Goal: Task Accomplishment & Management: Use online tool/utility

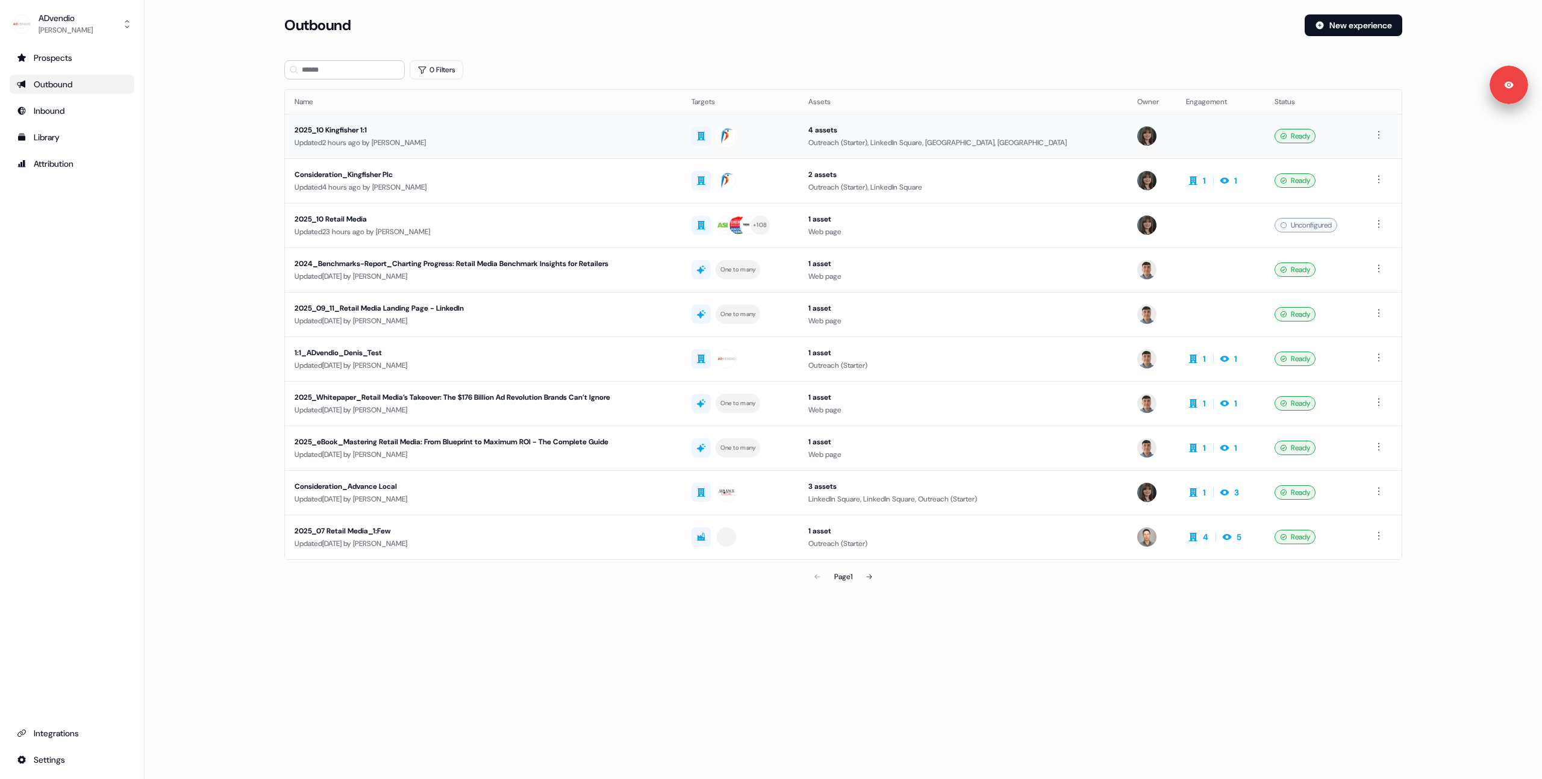
click at [560, 122] on td "2025_10 Kingfisher 1:1 Updated 2 hours ago by Michaela Walsh" at bounding box center [483, 136] width 397 height 45
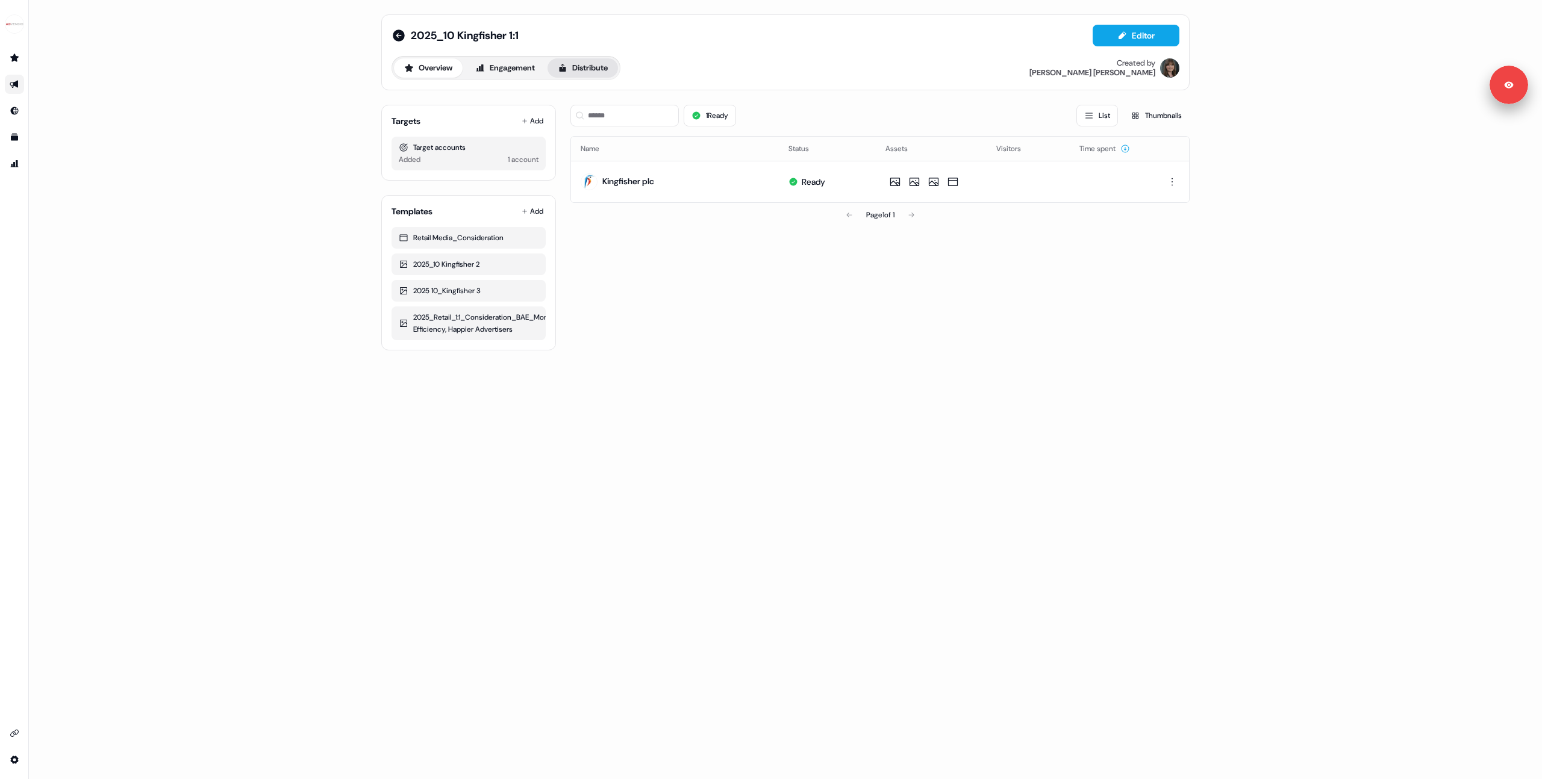
click at [577, 76] on button "Distribute" at bounding box center [582, 67] width 70 height 19
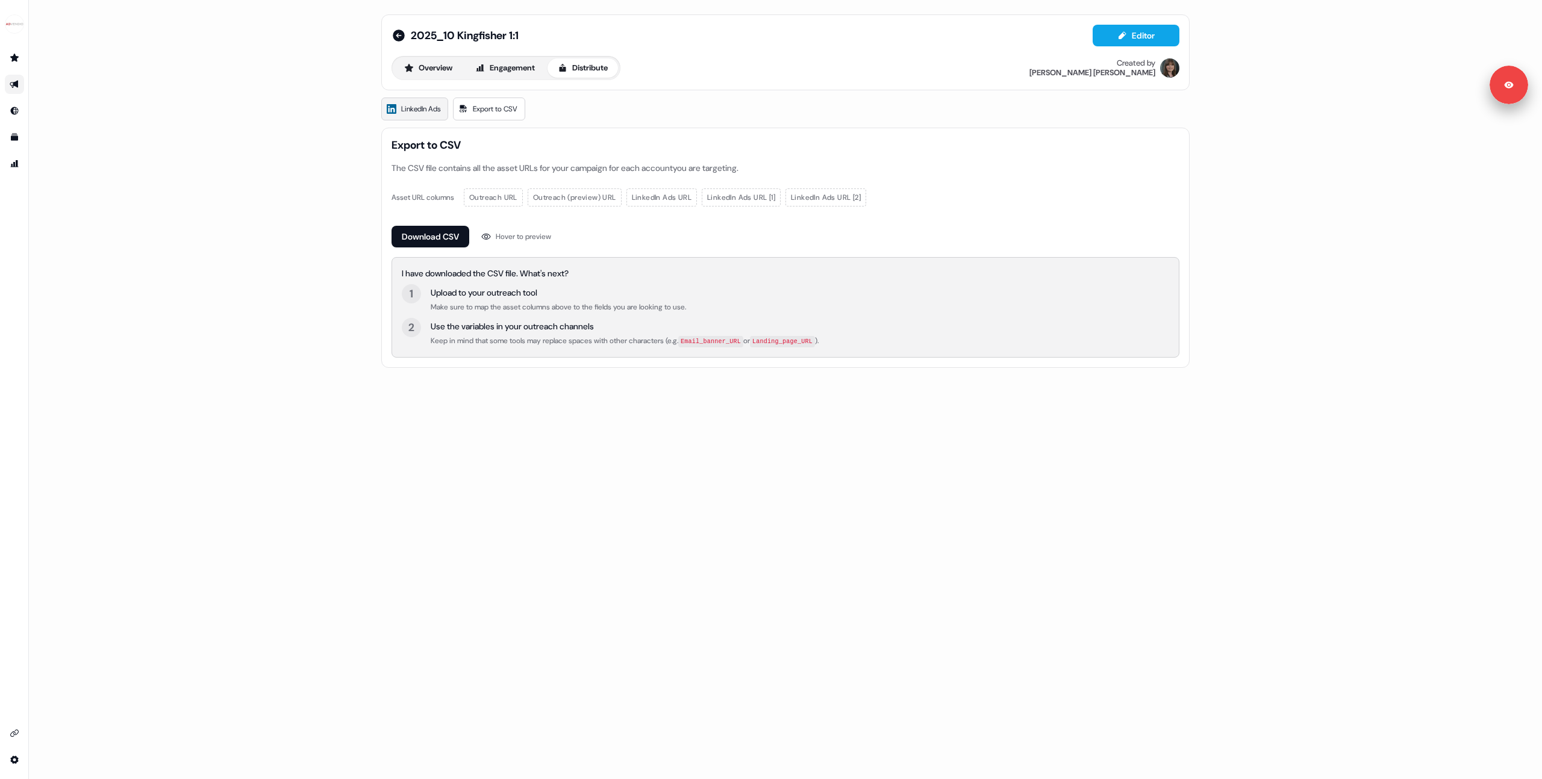
click at [436, 99] on link "LinkedIn Ads" at bounding box center [414, 109] width 67 height 23
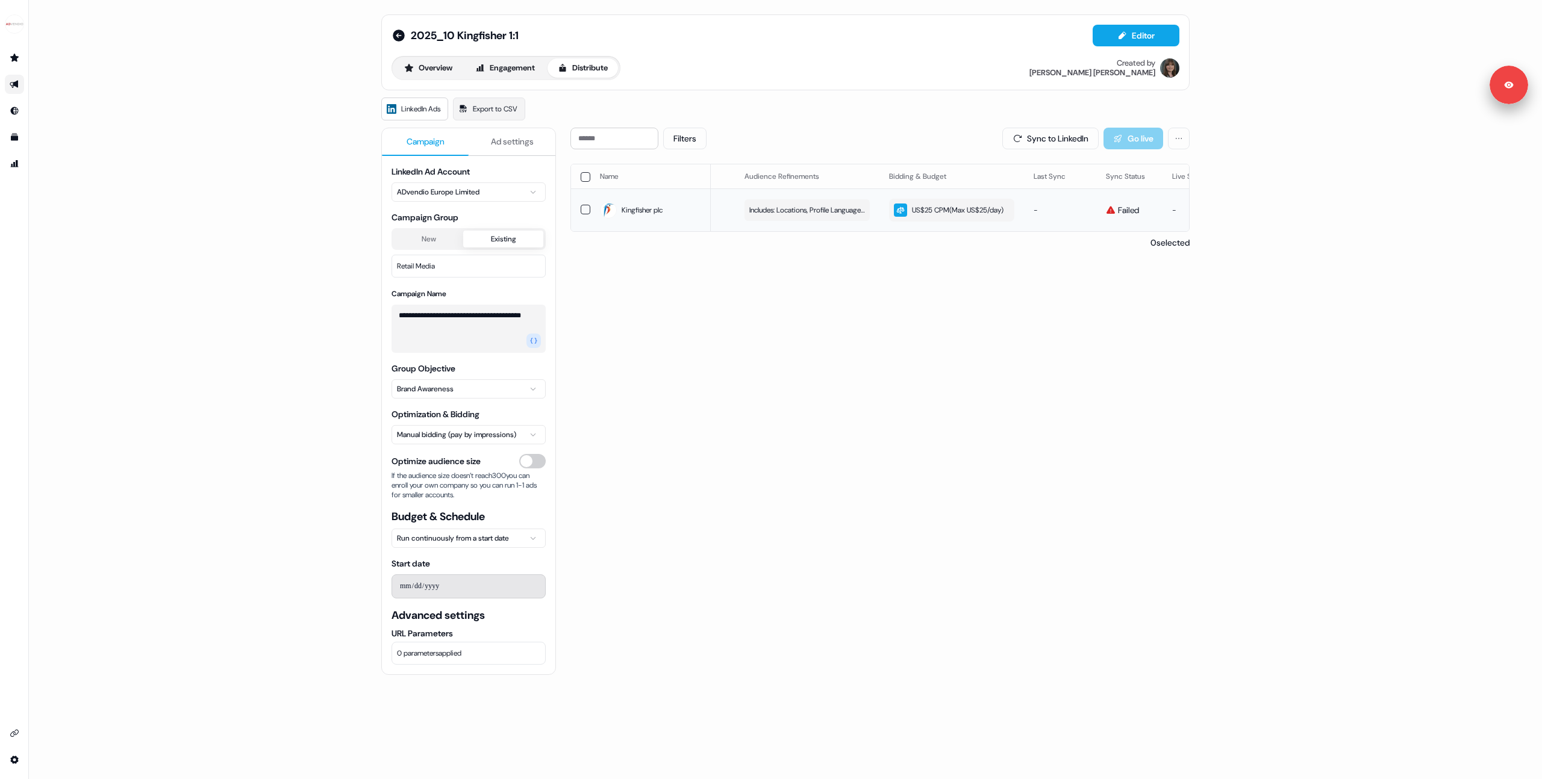
scroll to position [0, 205]
click at [933, 217] on div "US$25 CPM ( Max US$25/day )" at bounding box center [954, 210] width 110 height 13
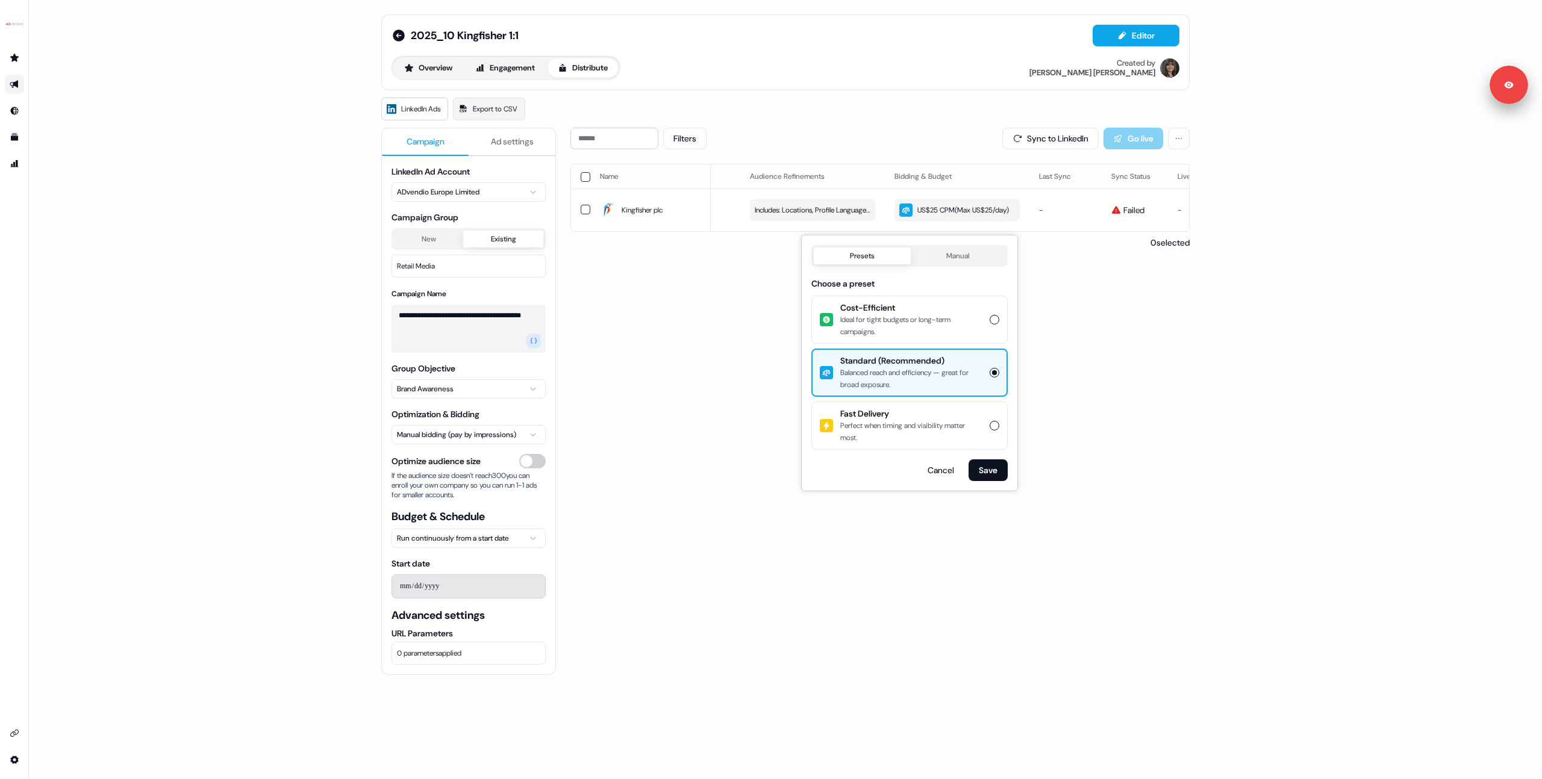
click at [758, 313] on div "Filters Sync to LinkedIn Go live Name LinkedIn company Audience Size Audience R…" at bounding box center [879, 507] width 619 height 758
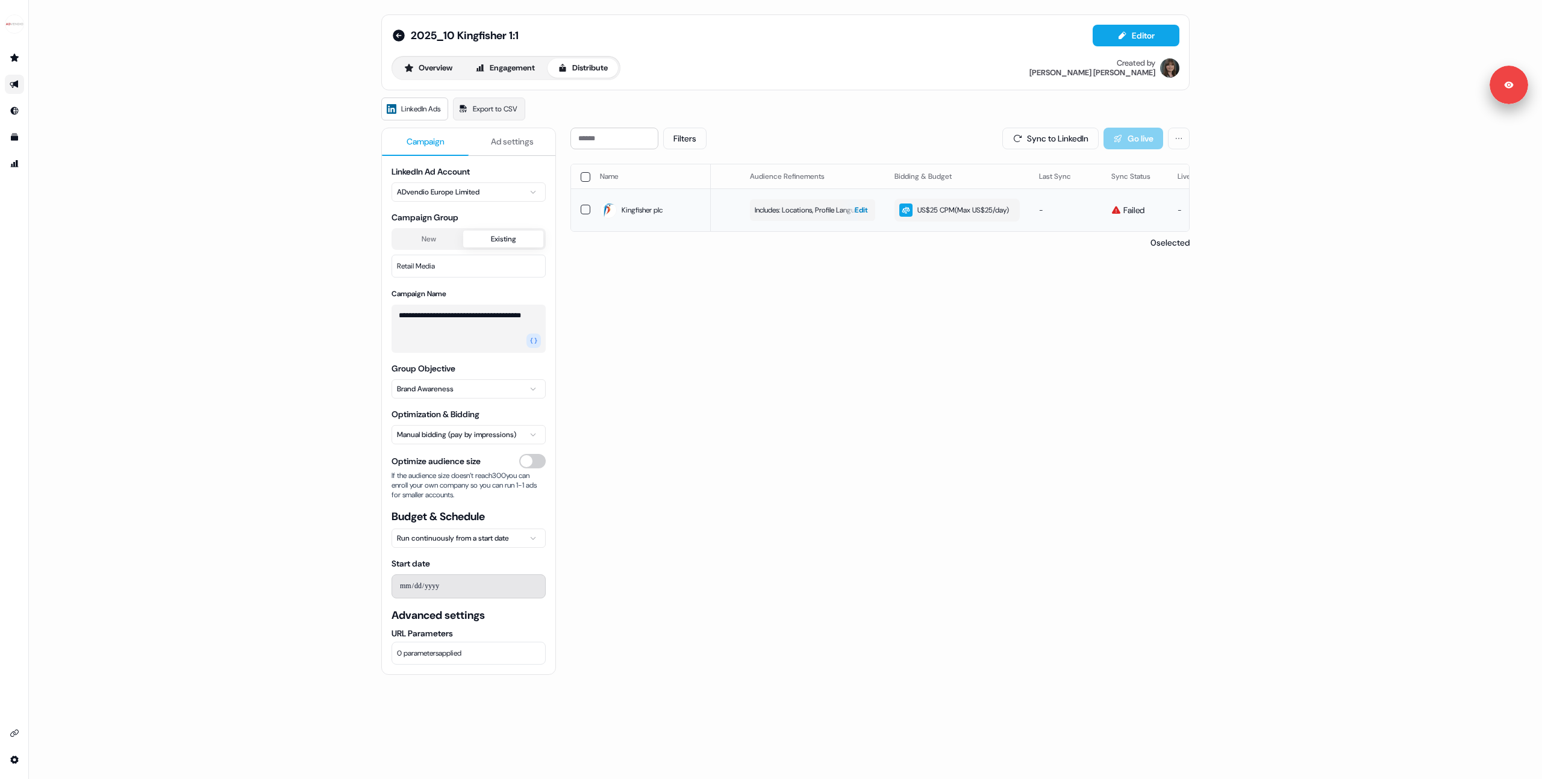
click at [855, 214] on span "Edit" at bounding box center [861, 210] width 13 height 12
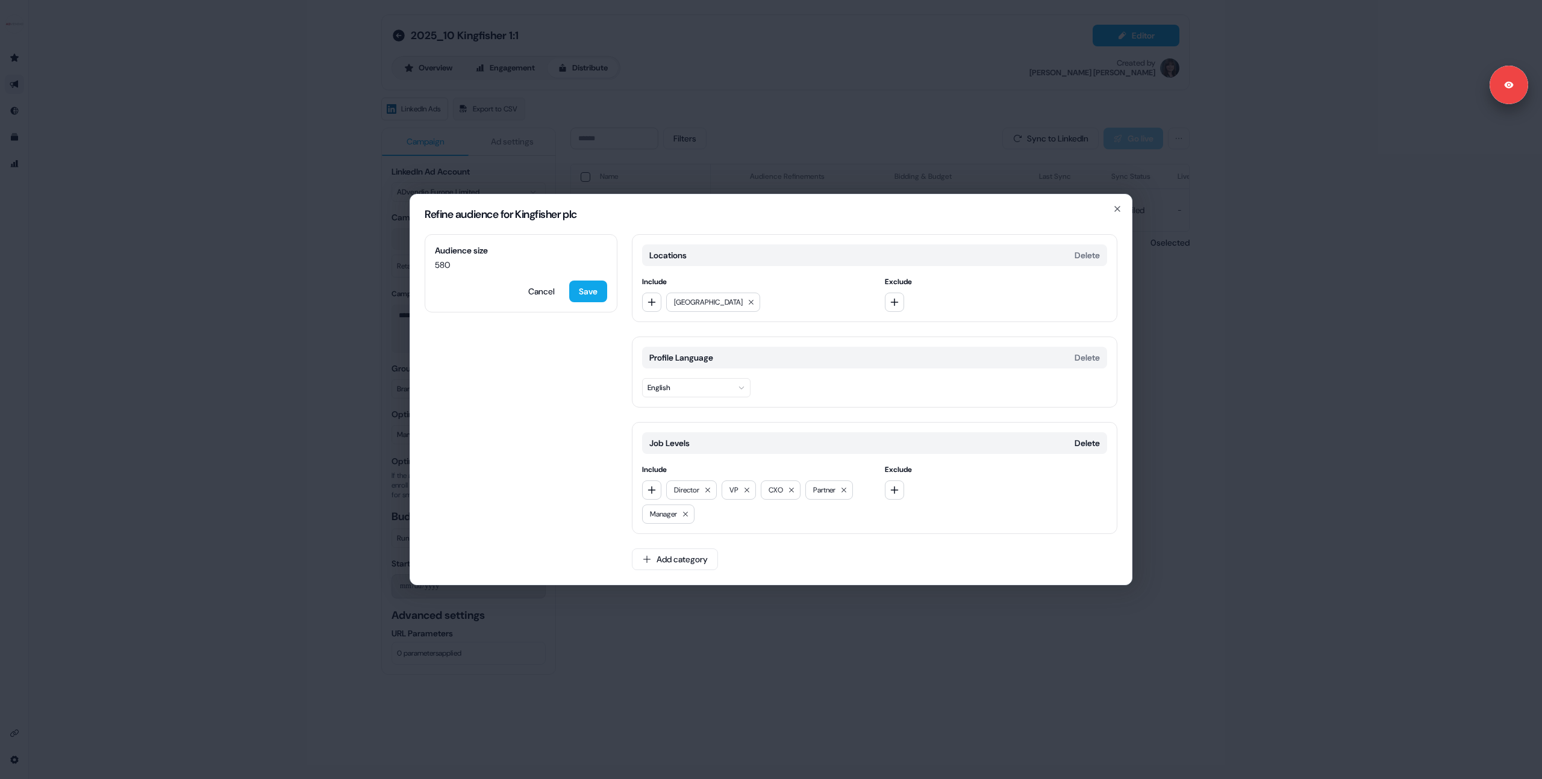
click at [1335, 461] on div "Refine audience for Kingfisher plc Audience size 580 Cancel Save Locations Dele…" at bounding box center [771, 389] width 1542 height 779
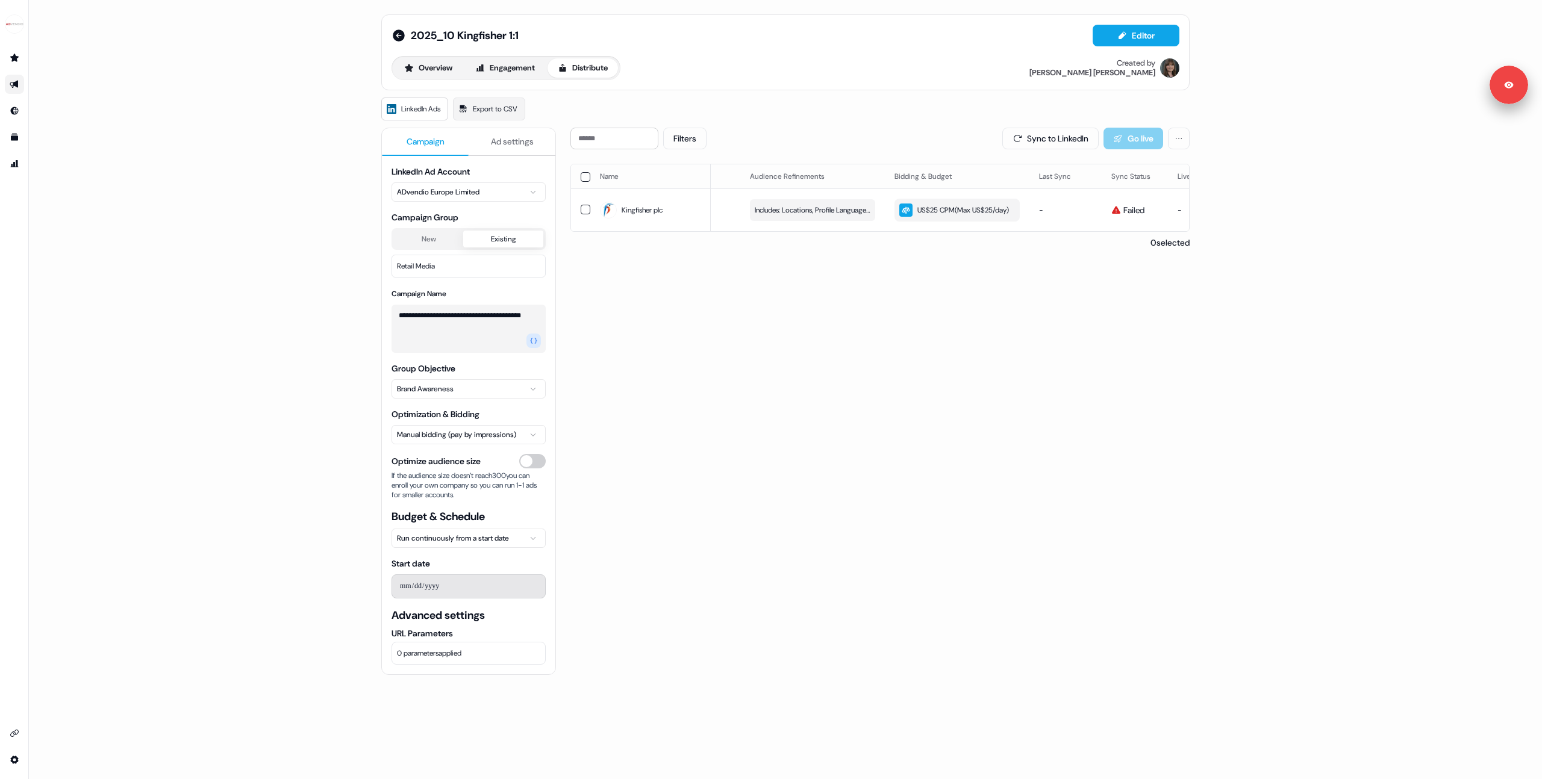
click at [283, 372] on div "**********" at bounding box center [785, 389] width 1513 height 779
click at [393, 33] on icon at bounding box center [399, 36] width 12 height 12
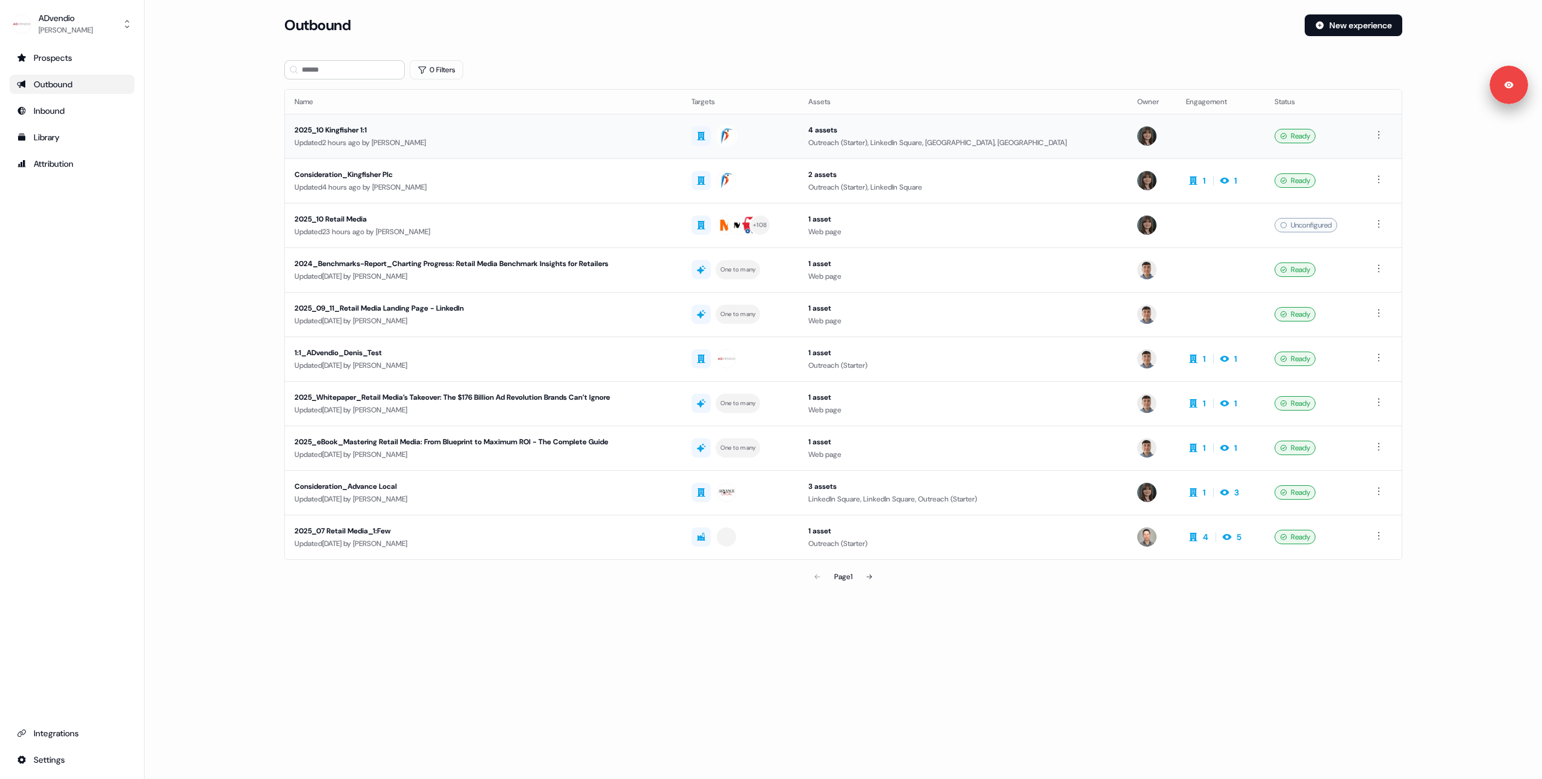
click at [469, 142] on div "Updated 2 hours ago by Michaela Walsh" at bounding box center [483, 143] width 378 height 12
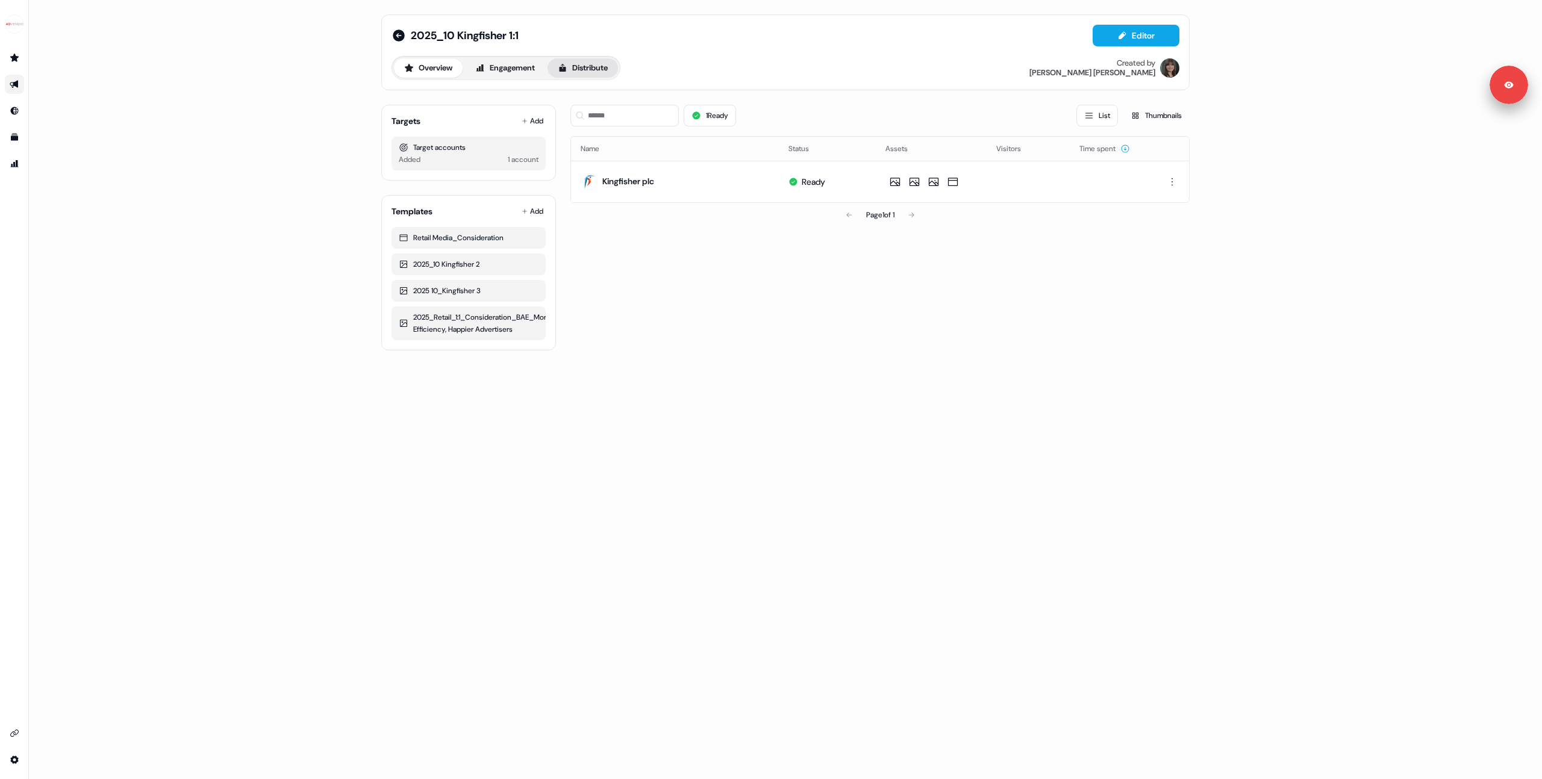
click at [582, 76] on button "Distribute" at bounding box center [582, 67] width 70 height 19
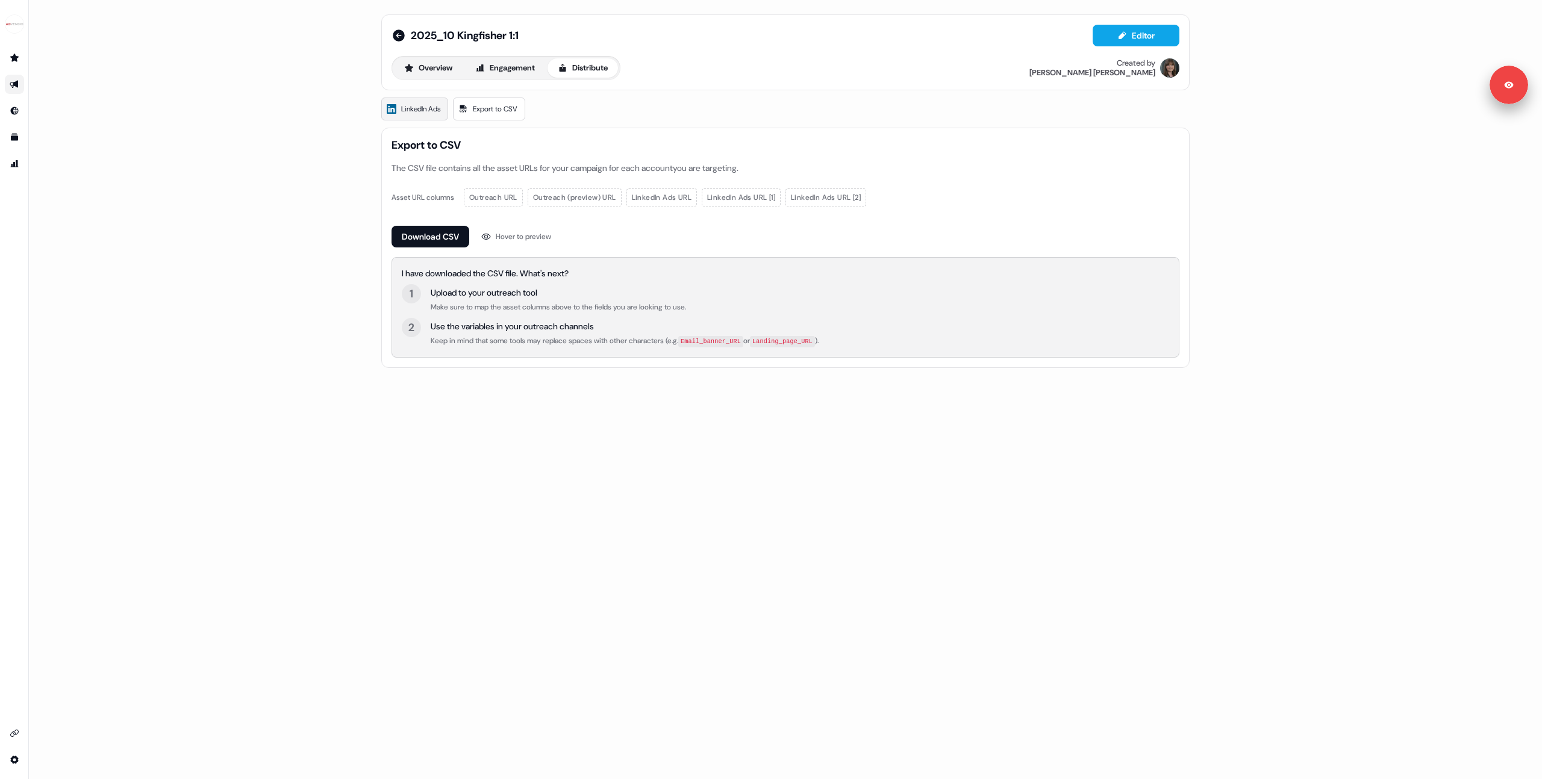
click at [437, 107] on span "LinkedIn Ads" at bounding box center [420, 109] width 39 height 12
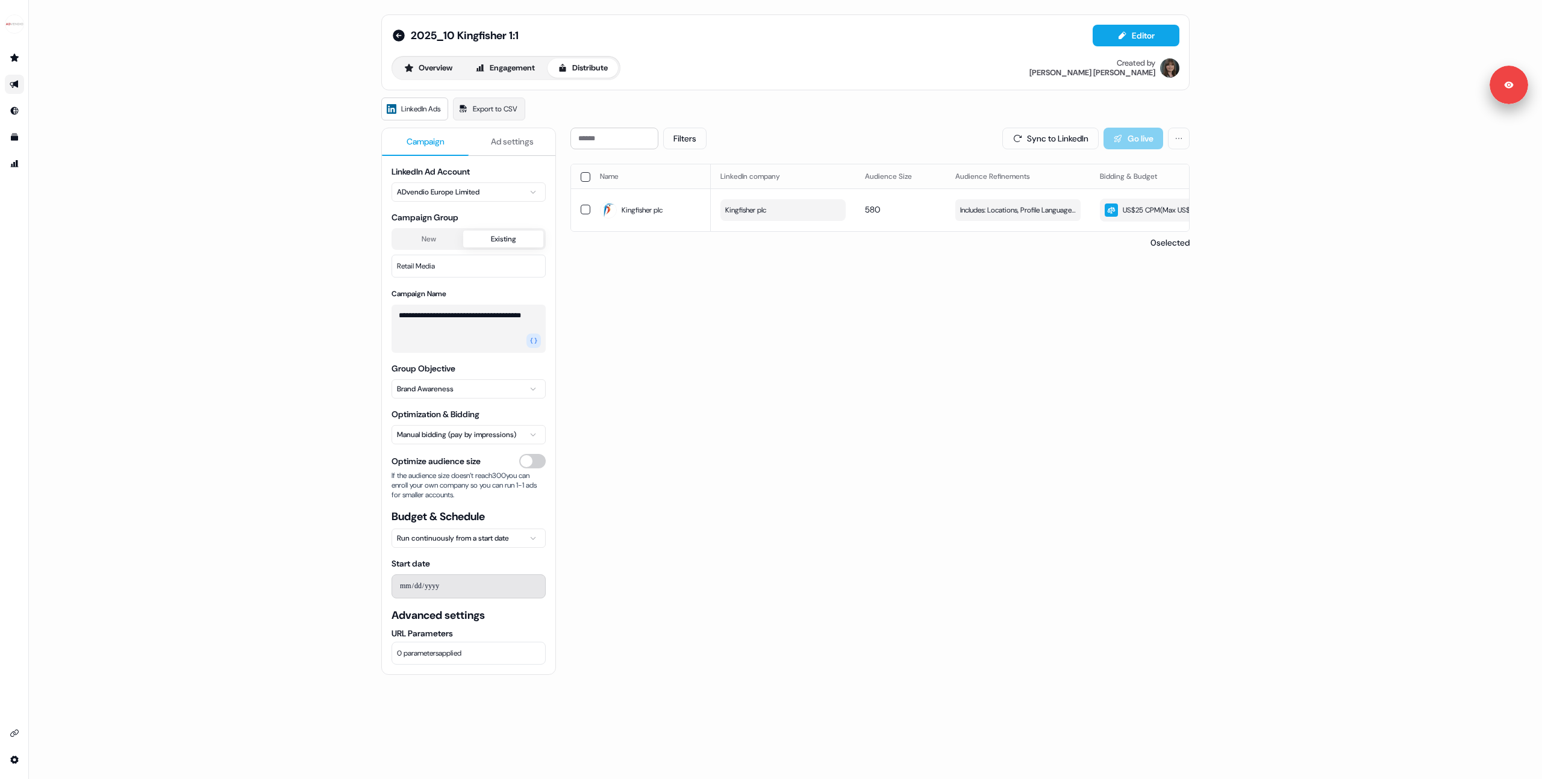
click at [419, 538] on html "**********" at bounding box center [771, 389] width 1542 height 779
click at [423, 543] on html "**********" at bounding box center [771, 389] width 1542 height 779
click at [357, 558] on div "**********" at bounding box center [785, 389] width 1513 height 779
click at [472, 432] on html "**********" at bounding box center [771, 389] width 1542 height 779
click at [625, 458] on html "**********" at bounding box center [771, 389] width 1542 height 779
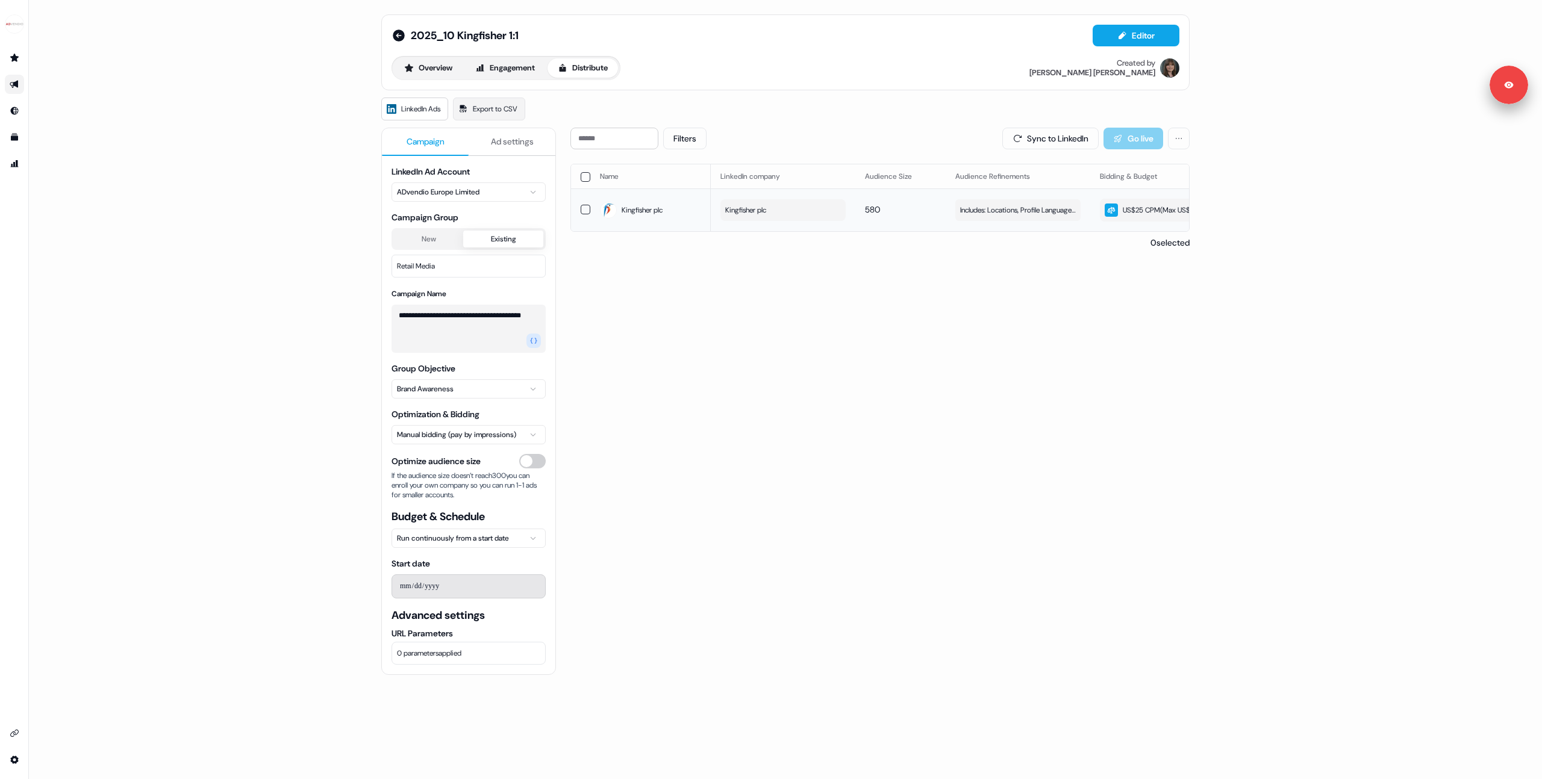
click at [1123, 217] on div "US$25 CPM ( Max US$25/day )" at bounding box center [1159, 210] width 110 height 13
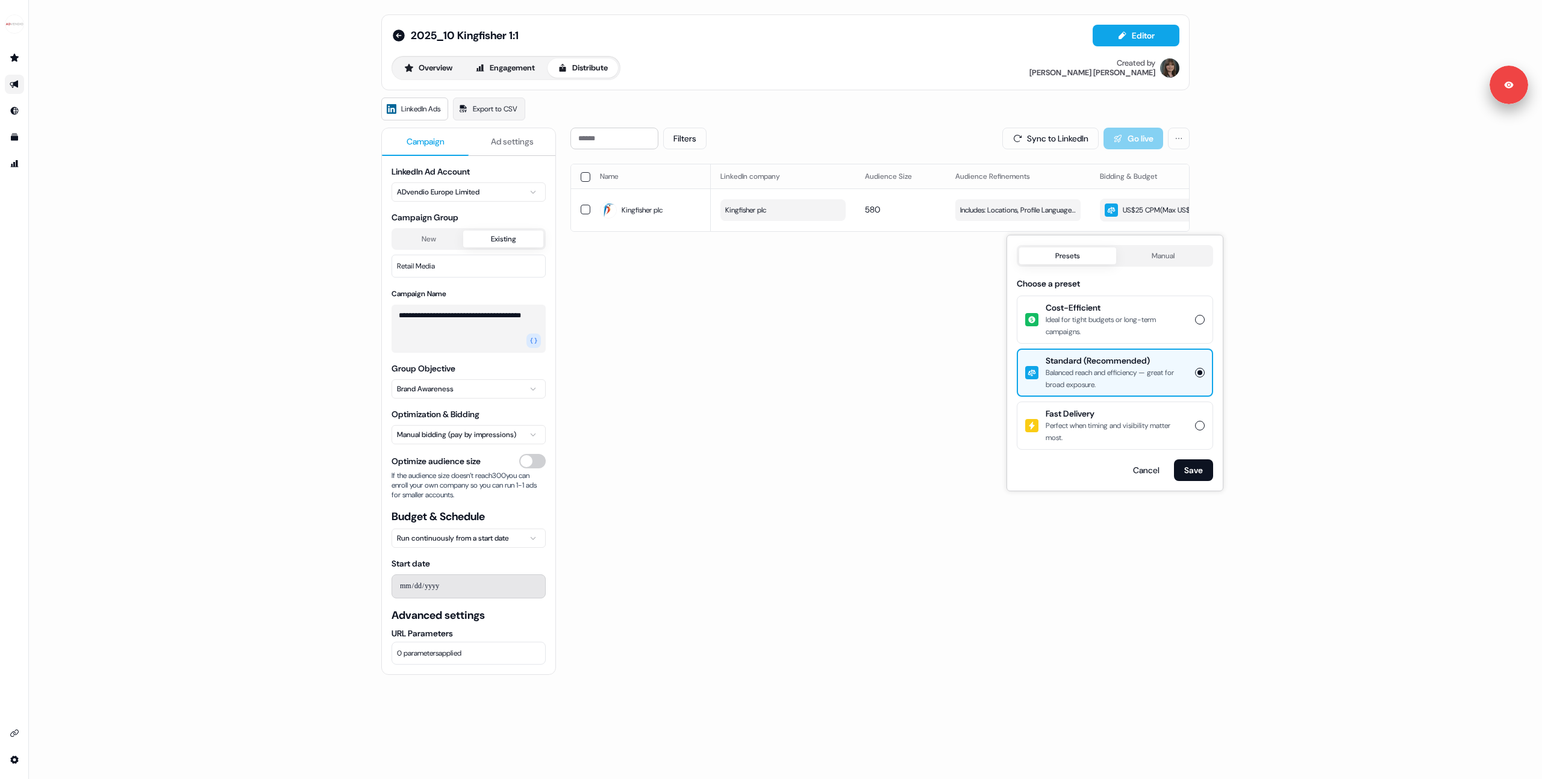
click at [926, 423] on div "Filters Sync to LinkedIn Go live Name LinkedIn company Audience Size Audience R…" at bounding box center [879, 507] width 619 height 758
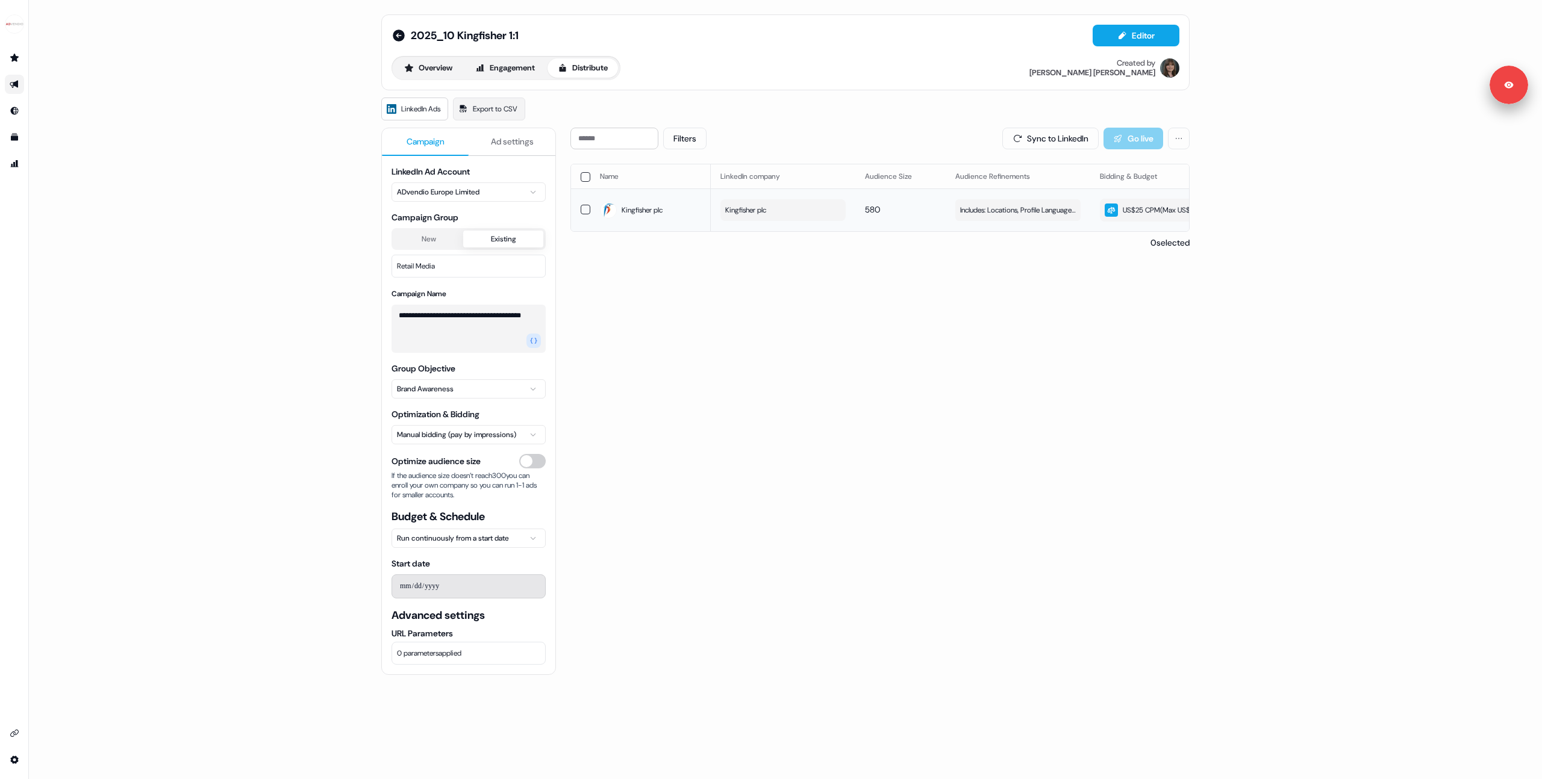
click at [1123, 217] on div "US$25 CPM ( Max US$25/day )" at bounding box center [1159, 210] width 110 height 13
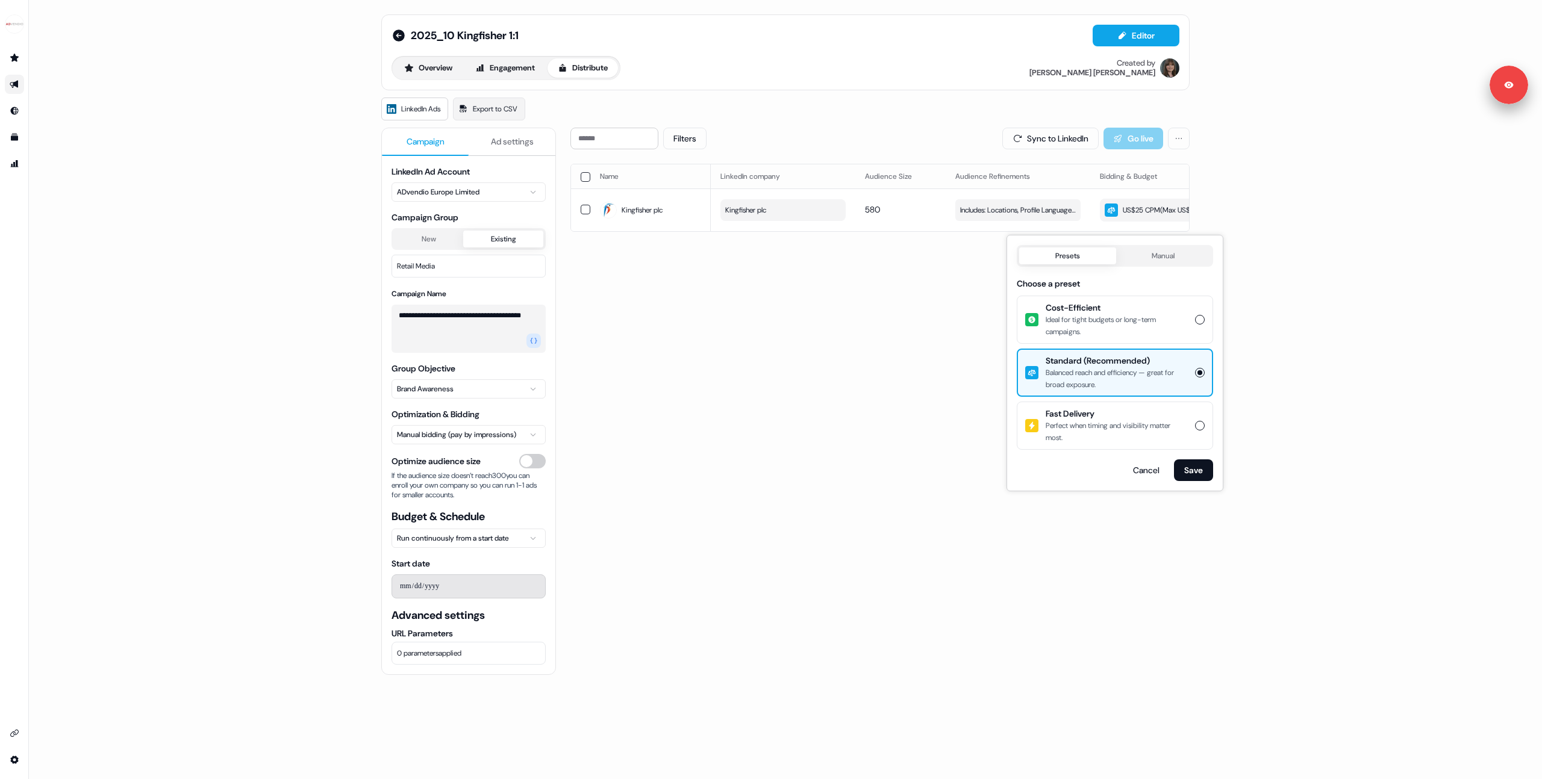
click at [14, 86] on icon "Go to outbound experience" at bounding box center [14, 85] width 8 height 8
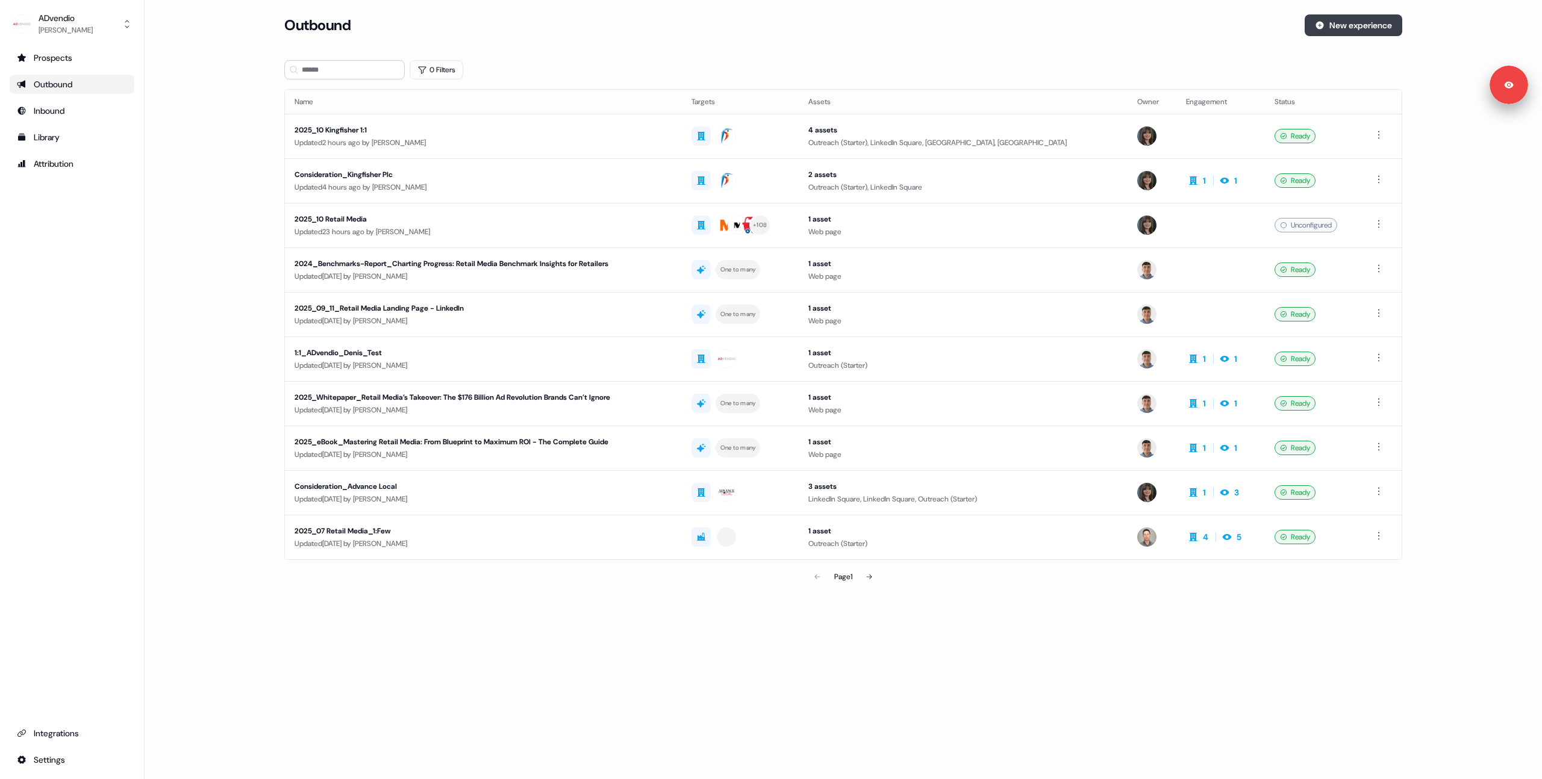
click at [1325, 34] on button "New experience" at bounding box center [1353, 25] width 98 height 22
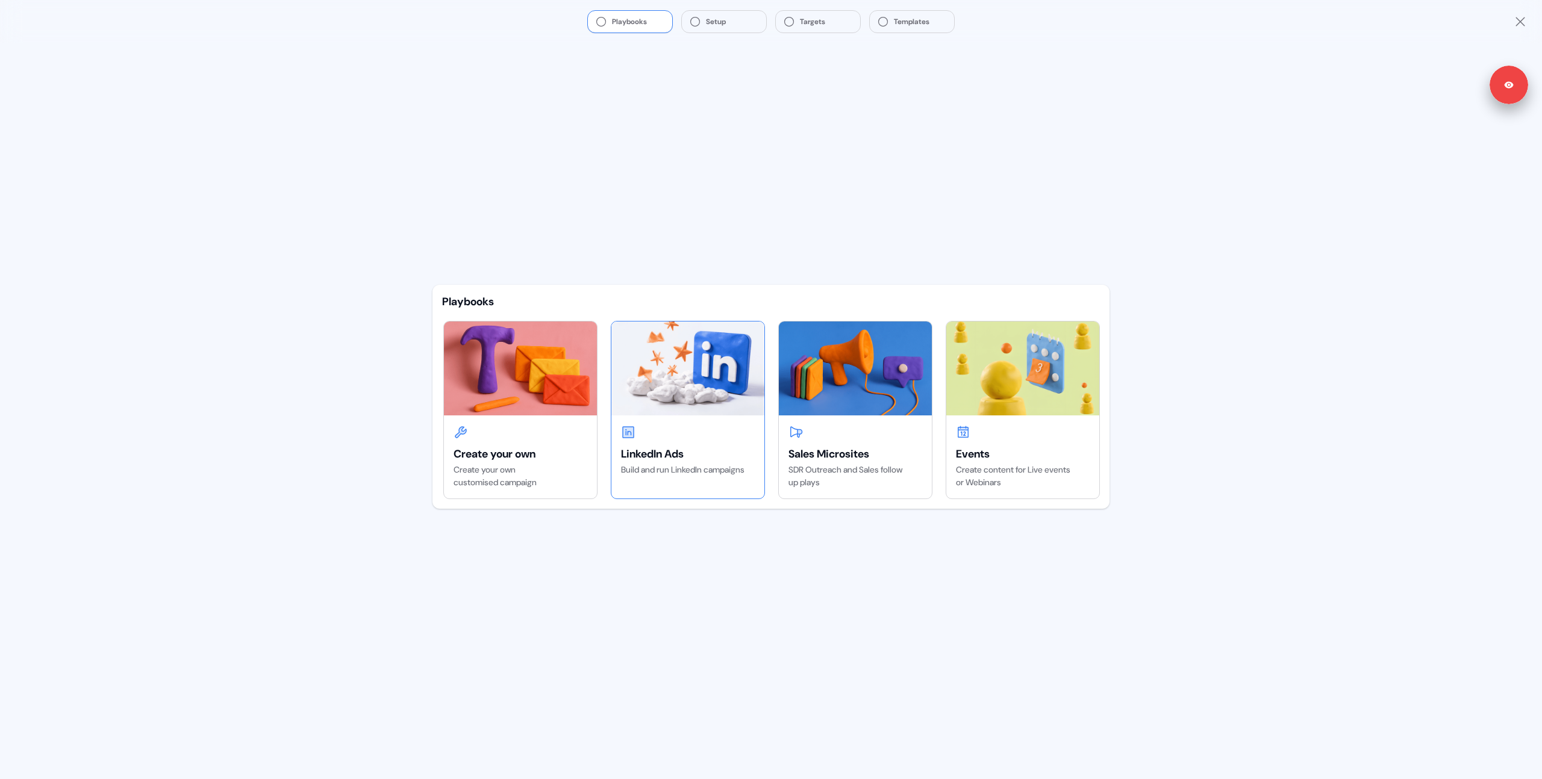
click at [672, 416] on div "LinkedIn Ads Build and run LinkedIn campaigns" at bounding box center [687, 451] width 153 height 70
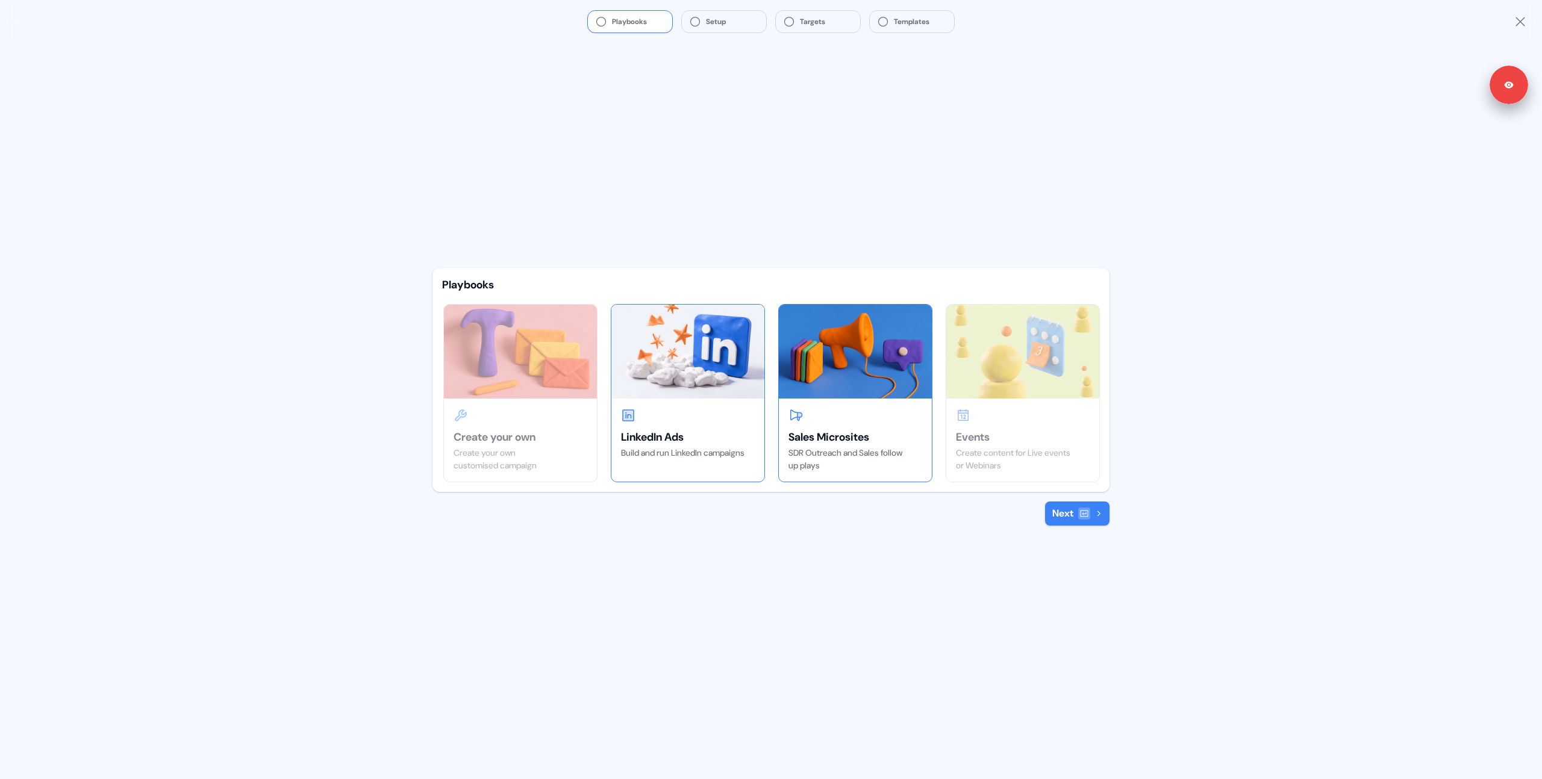
click at [864, 404] on div "Sales Microsites SDR Outreach and Sales follow up plays" at bounding box center [855, 440] width 153 height 83
click at [1072, 518] on button "Next" at bounding box center [1077, 514] width 64 height 24
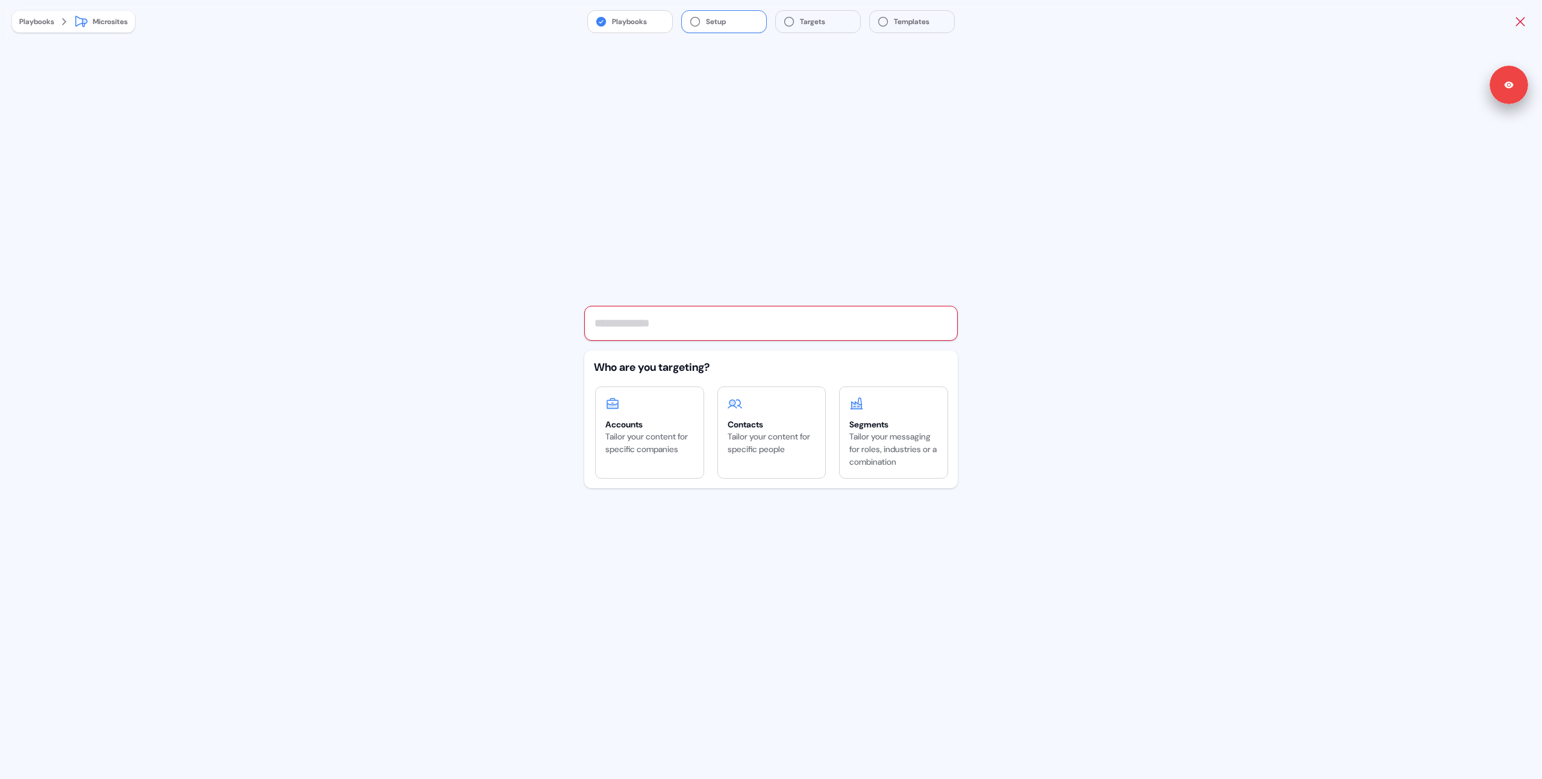
click at [1523, 23] on icon "Close" at bounding box center [1520, 21] width 14 height 14
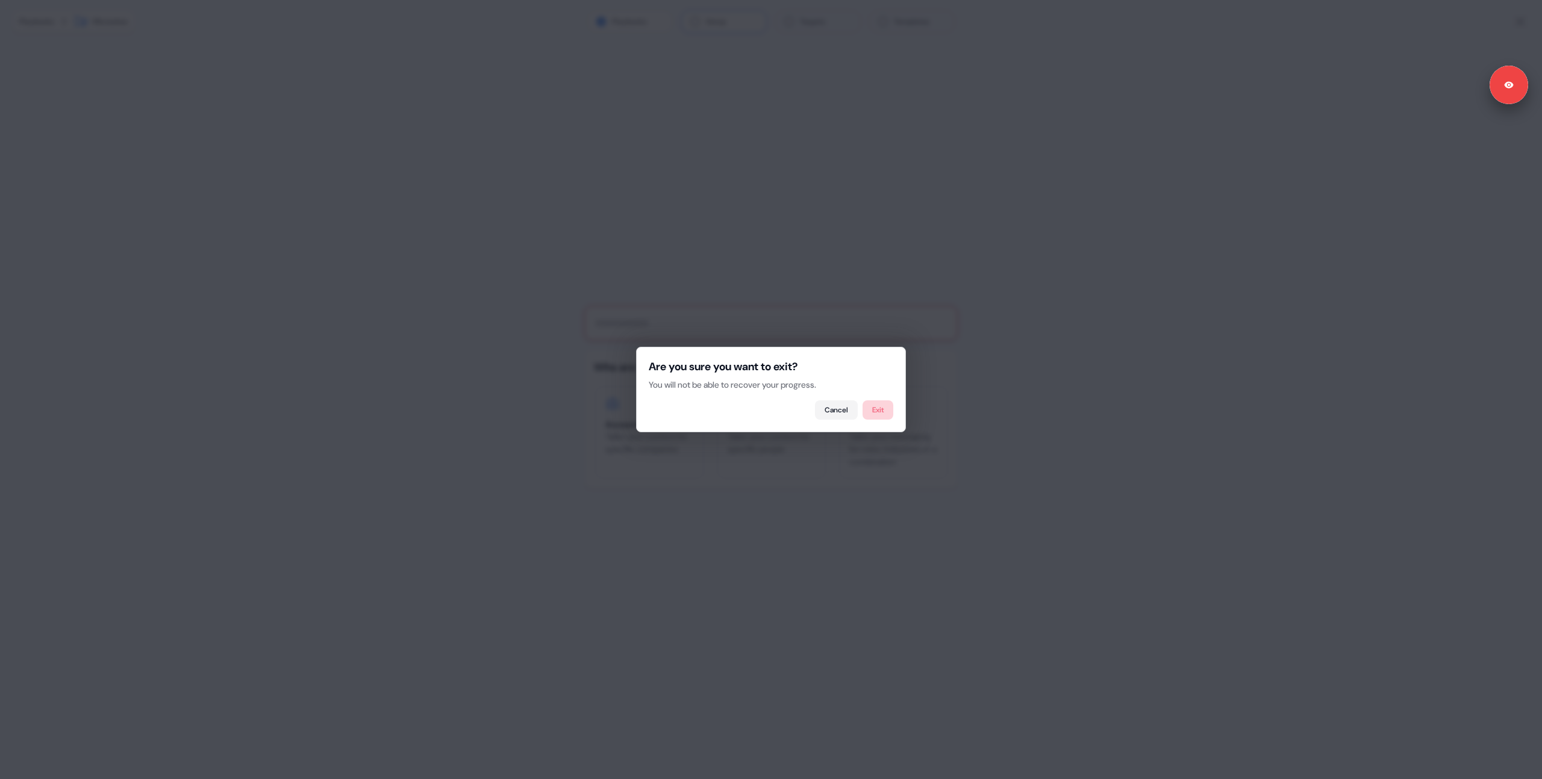
click at [887, 413] on button "Exit" at bounding box center [877, 409] width 31 height 19
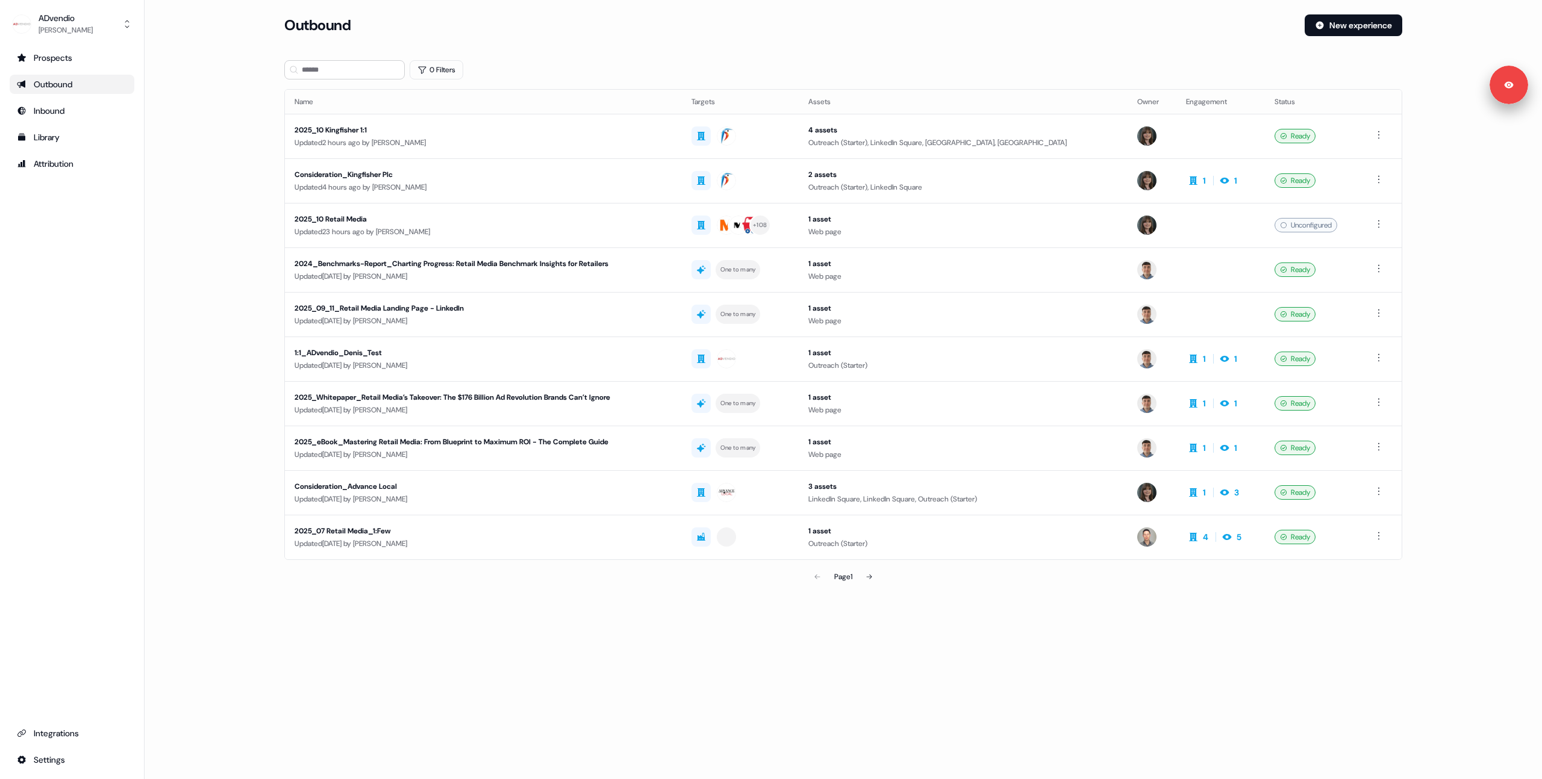
click at [750, 55] on section "Loading... Outbound New experience 0 Filters Name Targets Assets Owner Engageme…" at bounding box center [843, 318] width 1156 height 608
click at [252, 158] on main "Loading... Outbound New experience 0 Filters Name Targets Assets Owner Engageme…" at bounding box center [843, 318] width 1397 height 608
click at [249, 177] on main "Loading... Outbound New experience 0 Filters Name Targets Assets Owner Engageme…" at bounding box center [843, 318] width 1397 height 608
click at [220, 117] on main "Loading... Outbound New experience 0 Filters Name Targets Assets Owner Engageme…" at bounding box center [843, 318] width 1397 height 608
click at [141, 68] on div "ADvendio [PERSON_NAME] Prospects Outbound Inbound Library Attribution Integrati…" at bounding box center [72, 389] width 145 height 779
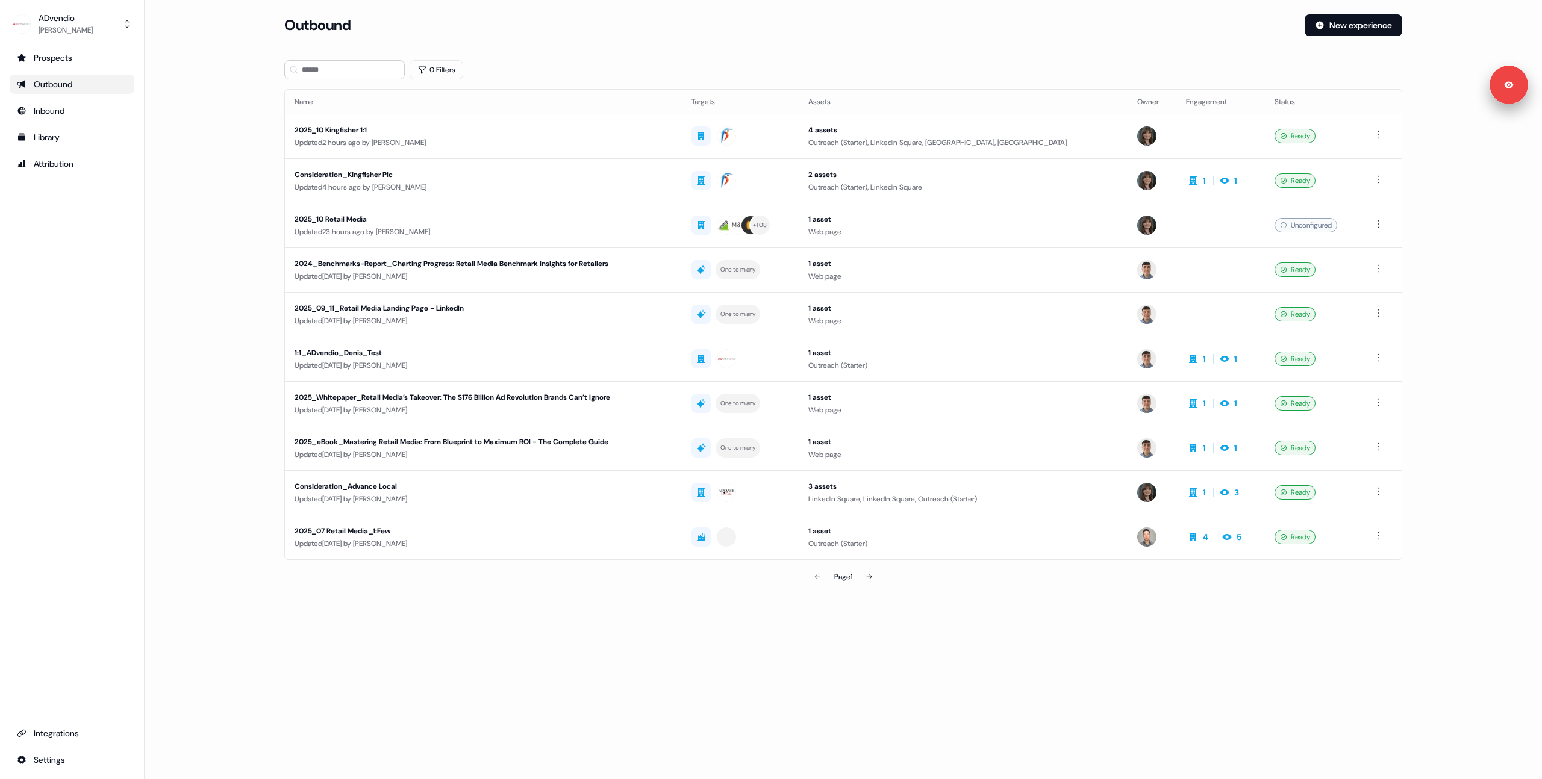
click at [201, 298] on main "Loading... Outbound New experience 0 Filters Name Targets Assets Owner Engageme…" at bounding box center [843, 318] width 1397 height 608
click at [213, 297] on main "Loading... Outbound New experience 0 Filters Name Targets Assets Owner Engageme…" at bounding box center [843, 318] width 1397 height 608
drag, startPoint x: 711, startPoint y: 609, endPoint x: 738, endPoint y: 587, distance: 34.7
click at [715, 610] on section "Loading... Outbound New experience 0 Filters Name Targets Assets Owner Engageme…" at bounding box center [843, 318] width 1156 height 608
click at [199, 284] on main "Loading... Outbound New experience 0 Filters Name Targets Assets Owner Engageme…" at bounding box center [843, 318] width 1397 height 608
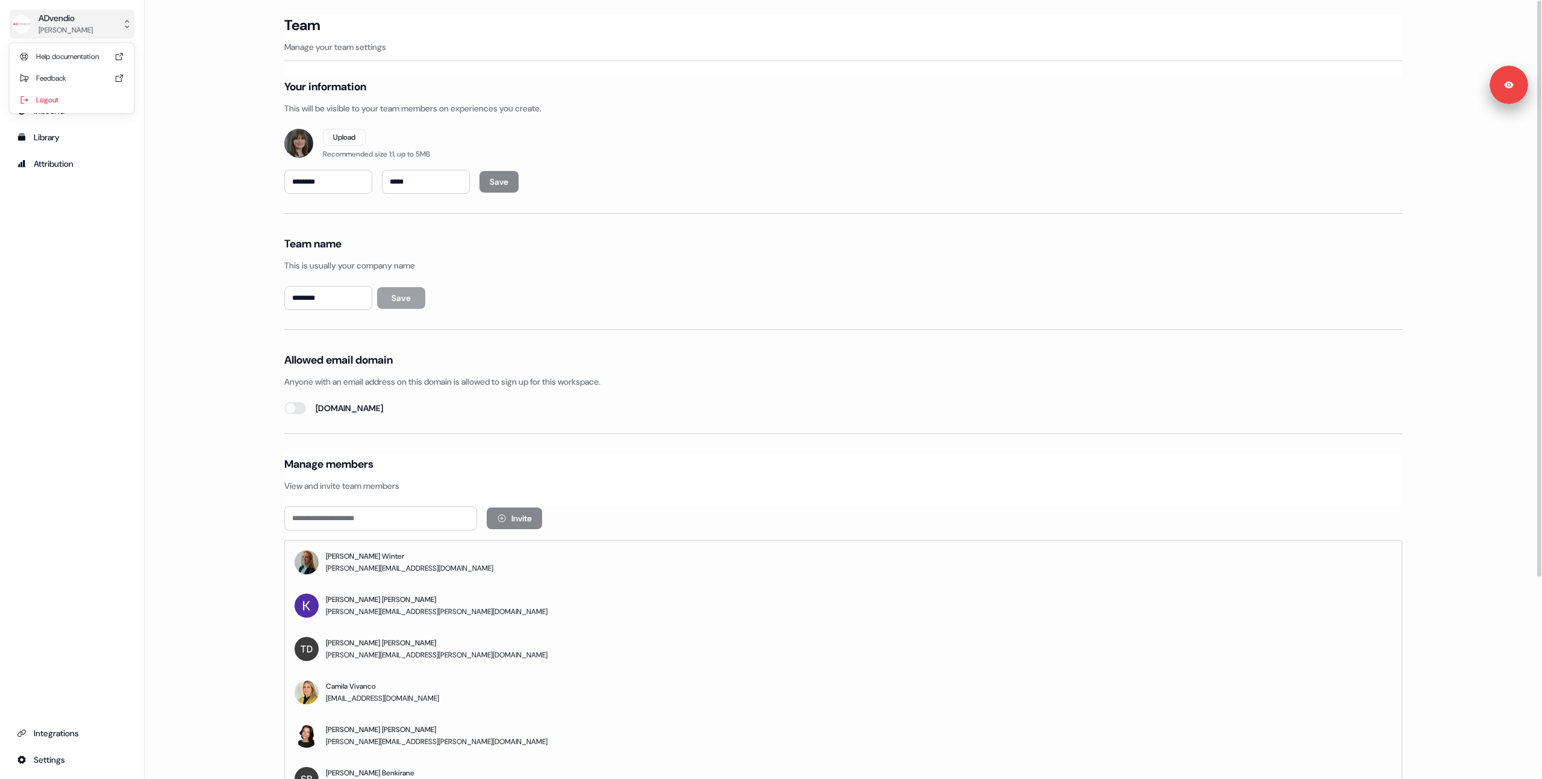
click at [106, 13] on button "ADvendio Michaela Walsh" at bounding box center [72, 24] width 125 height 29
click at [64, 108] on div "Logout" at bounding box center [71, 100] width 114 height 22
